Goal: Navigation & Orientation: Go to known website

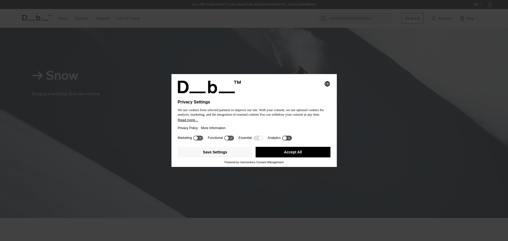
click at [282, 153] on button "Accept All" at bounding box center [293, 152] width 75 height 11
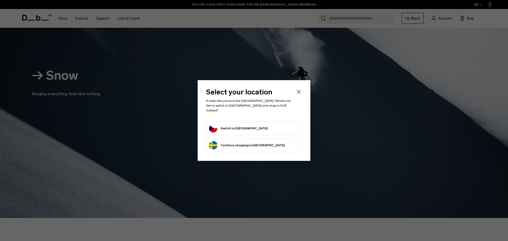
click at [247, 125] on form "Switch to Czechia" at bounding box center [254, 128] width 90 height 8
click at [236, 128] on button "Switch to Czechia" at bounding box center [238, 128] width 59 height 8
click at [234, 126] on button "Switch to Czechia" at bounding box center [238, 128] width 59 height 8
